Goal: Transaction & Acquisition: Purchase product/service

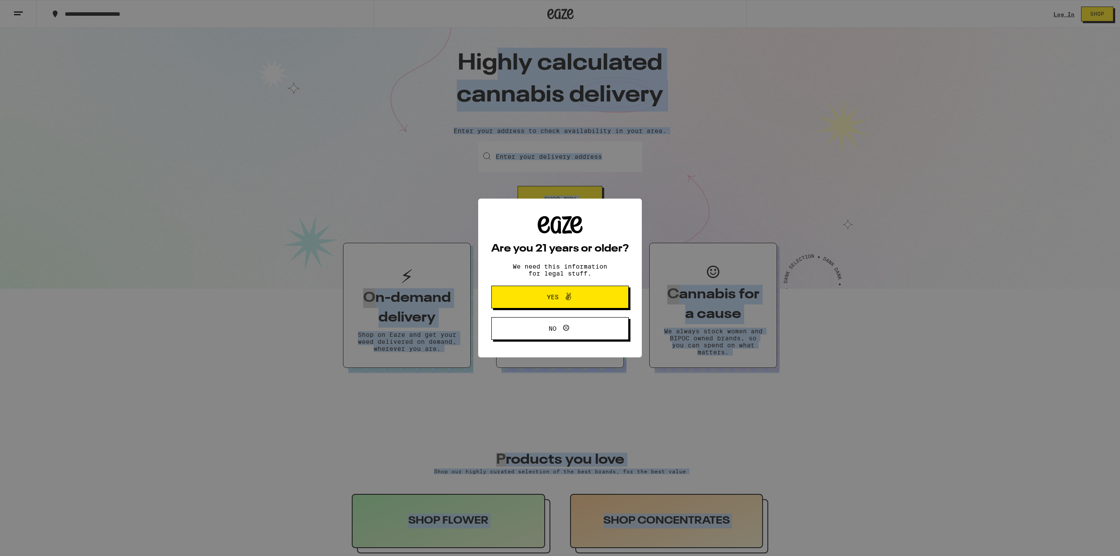
drag, startPoint x: 633, startPoint y: 78, endPoint x: 650, endPoint y: 79, distance: 17.1
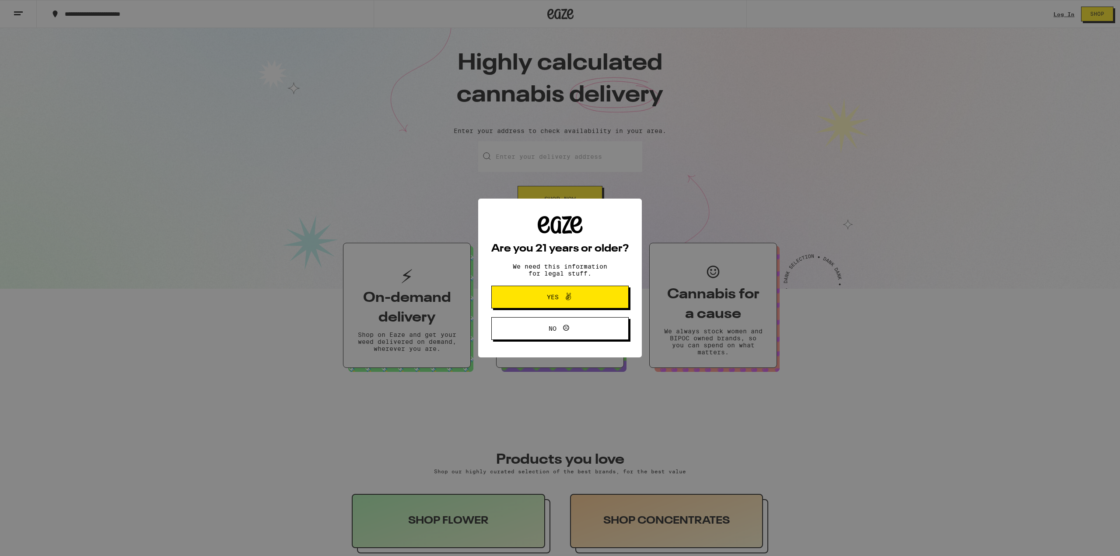
click at [704, 262] on div "Are you 21 years or older? We need this information for legal stuff. Yes No" at bounding box center [560, 278] width 1120 height 556
click at [576, 299] on span "Yes" at bounding box center [560, 296] width 66 height 11
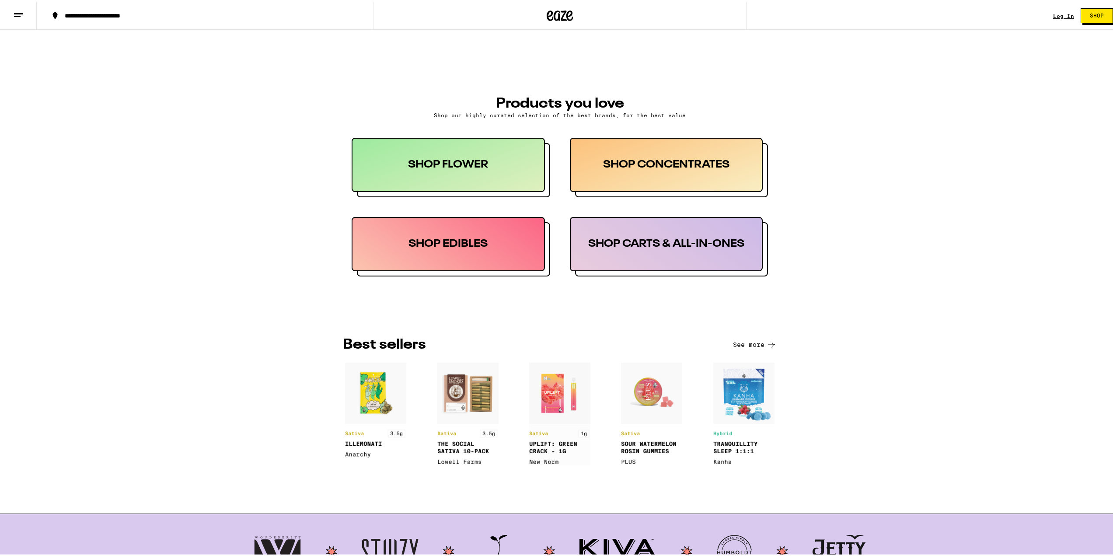
scroll to position [262, 0]
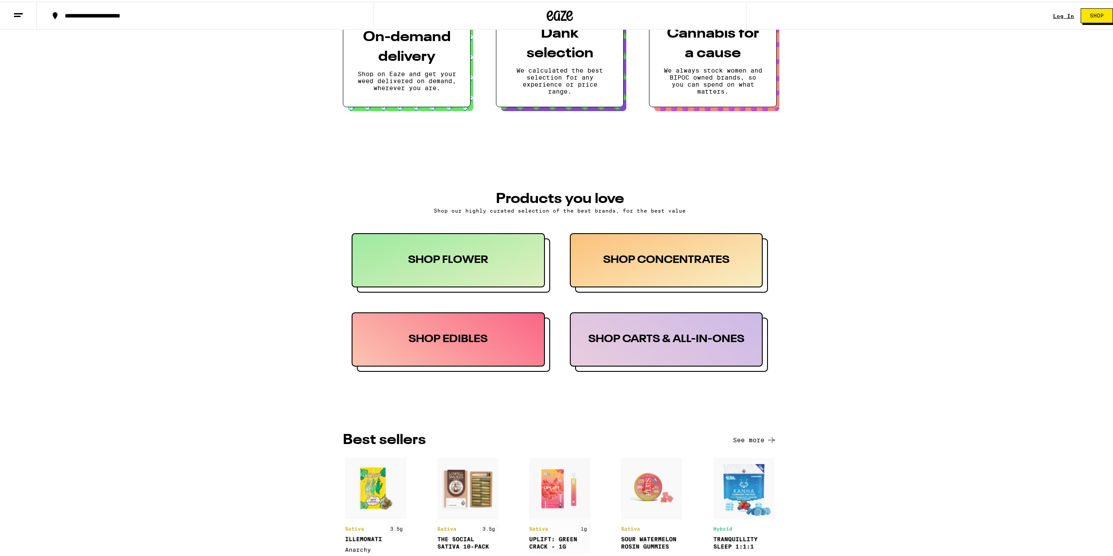
drag, startPoint x: 475, startPoint y: 266, endPoint x: 467, endPoint y: 333, distance: 67.8
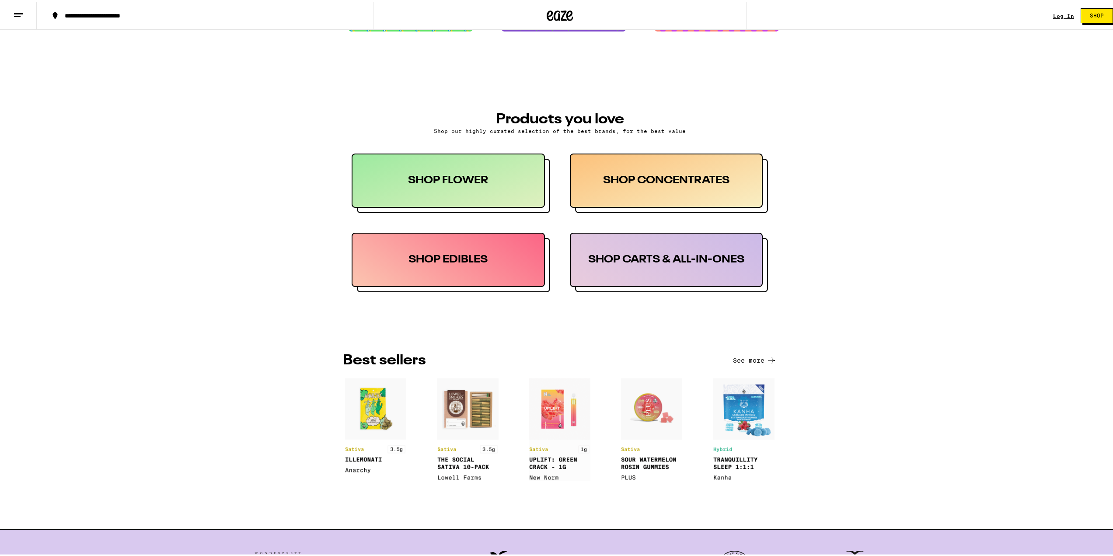
scroll to position [323, 0]
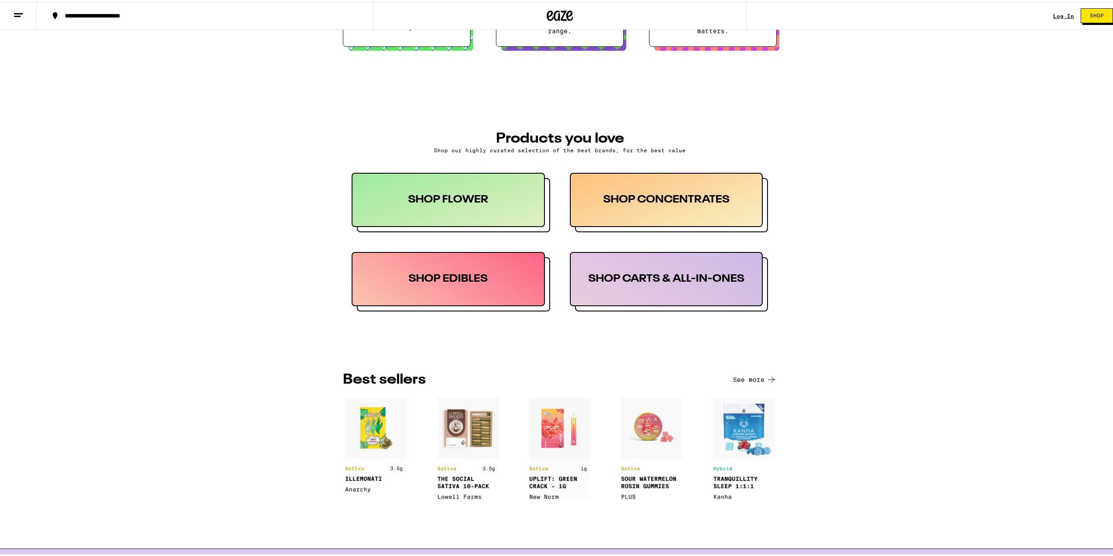
click at [481, 427] on img at bounding box center [467, 447] width 61 height 103
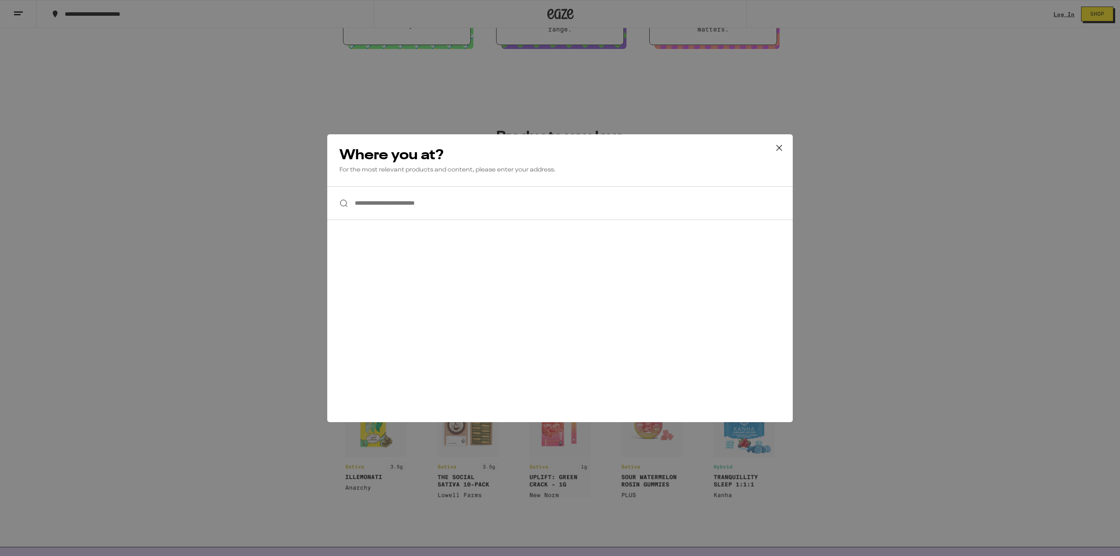
click at [775, 143] on icon at bounding box center [779, 147] width 13 height 13
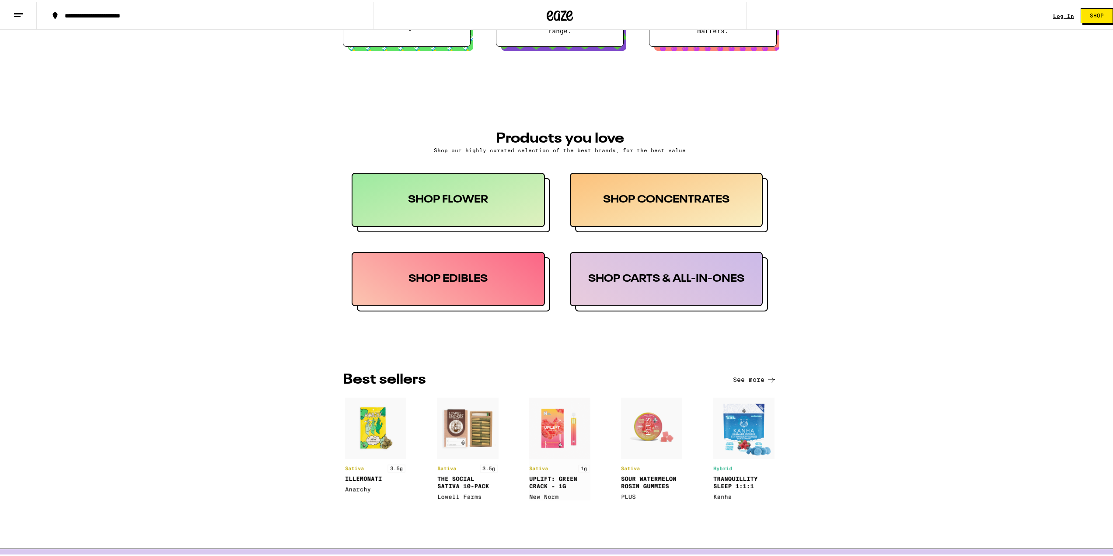
click at [463, 213] on div "SHOP FLOWER" at bounding box center [448, 198] width 193 height 54
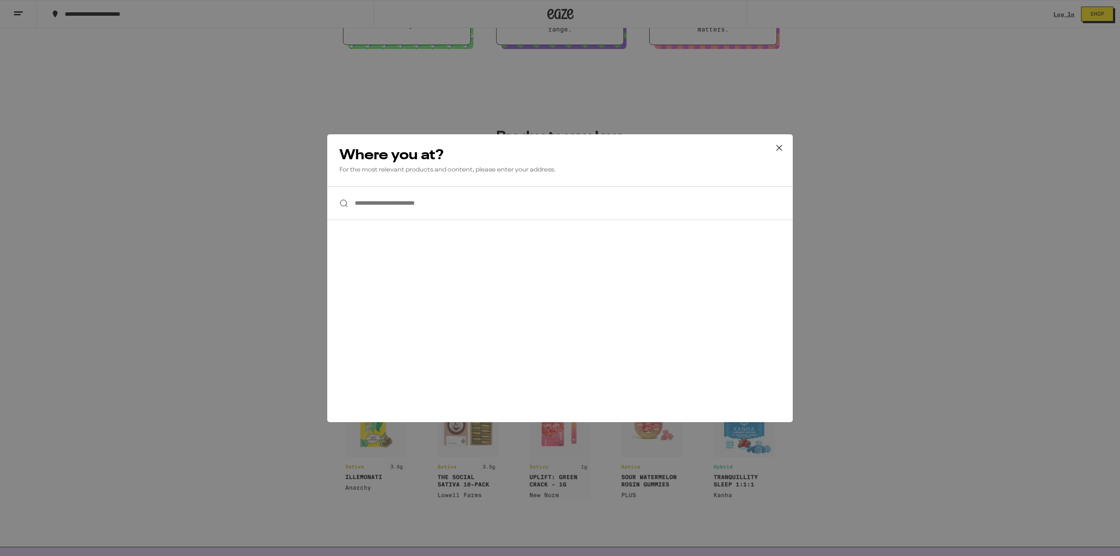
drag, startPoint x: 771, startPoint y: 150, endPoint x: 775, endPoint y: 149, distance: 4.6
click at [772, 150] on button at bounding box center [779, 148] width 27 height 28
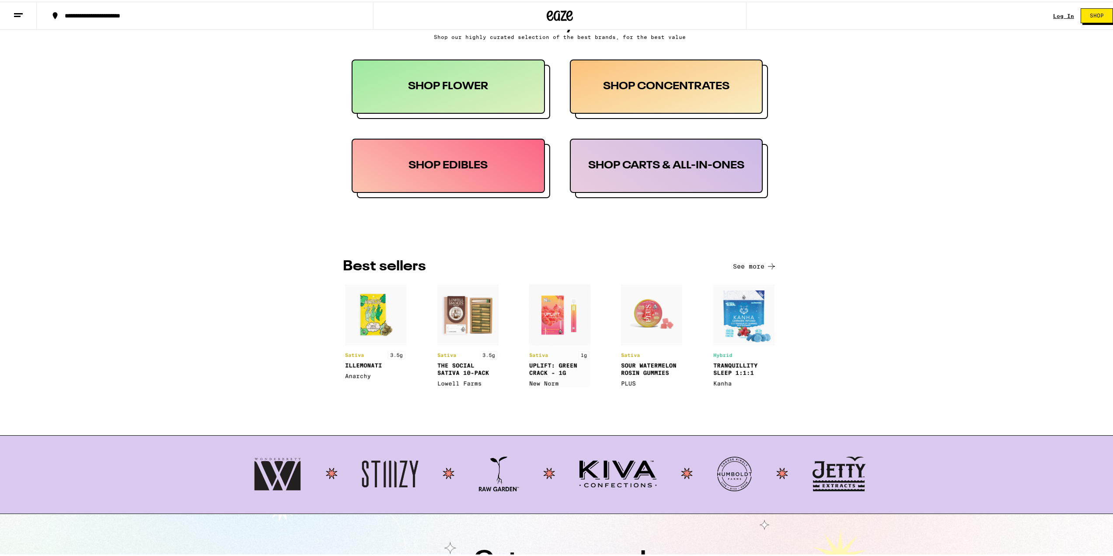
scroll to position [612, 0]
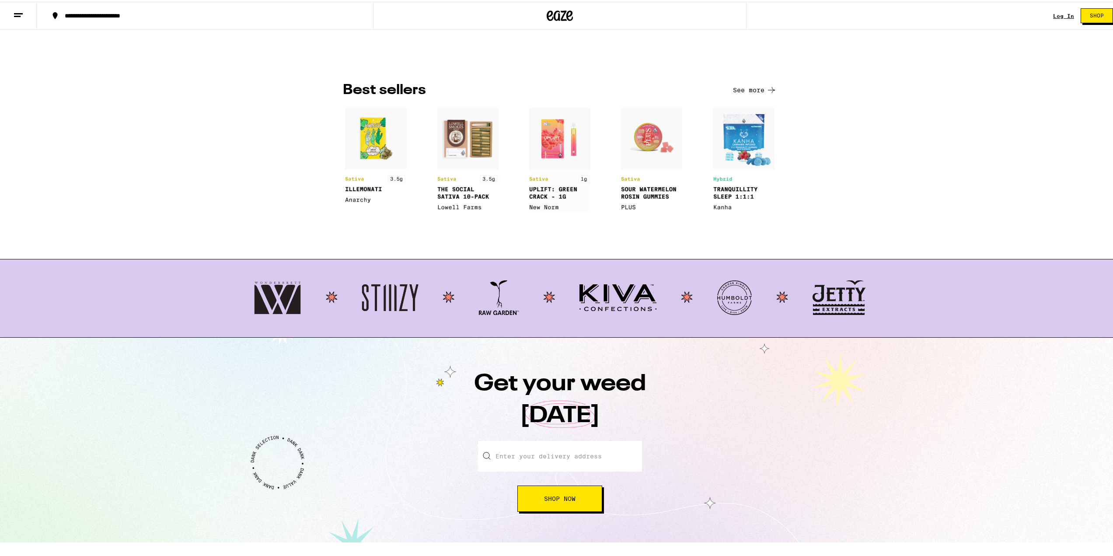
click at [473, 154] on img at bounding box center [467, 157] width 61 height 103
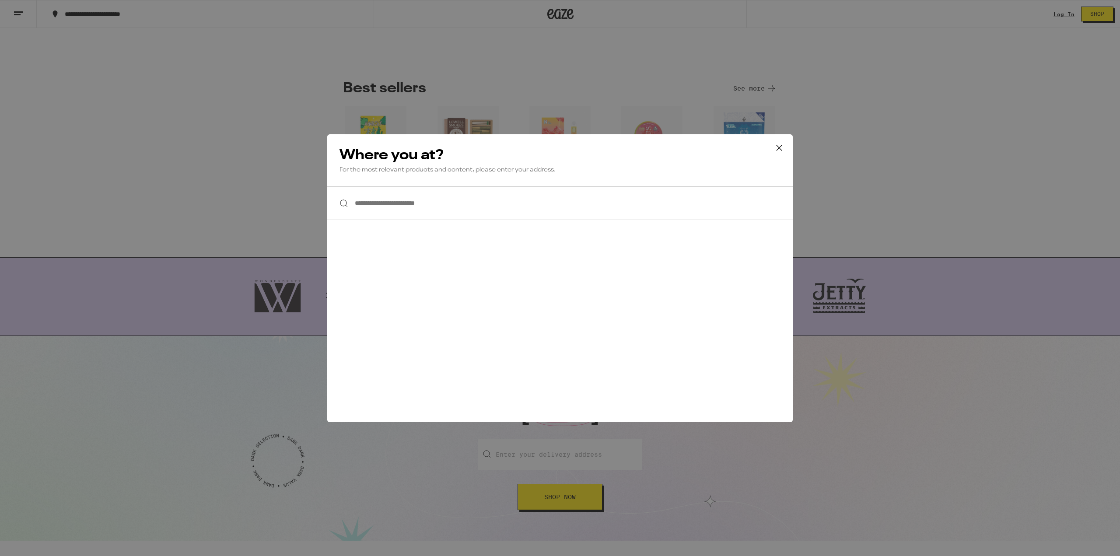
click at [420, 215] on input "**********" at bounding box center [559, 203] width 465 height 34
type input "*"
click at [780, 148] on icon at bounding box center [779, 147] width 13 height 13
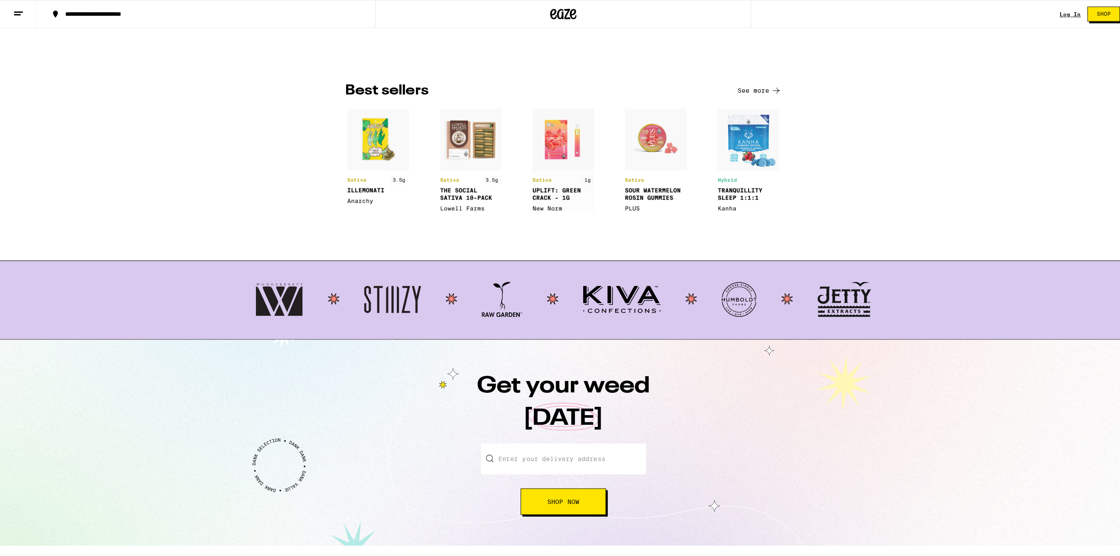
scroll to position [591, 0]
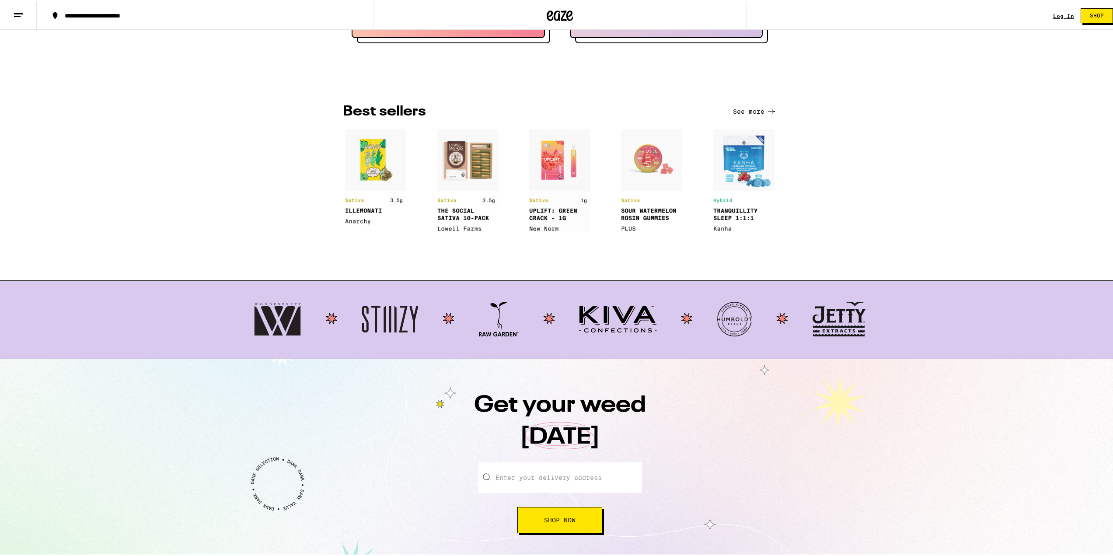
click at [555, 203] on img at bounding box center [559, 179] width 61 height 103
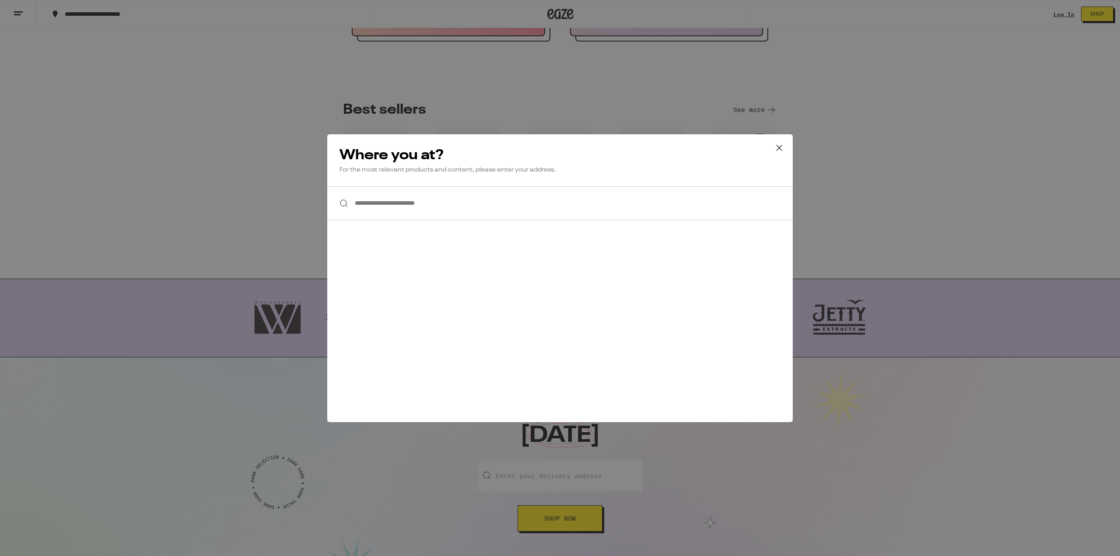
click at [852, 177] on div "**********" at bounding box center [560, 278] width 1120 height 556
